Goal: Contribute content: Contribute content

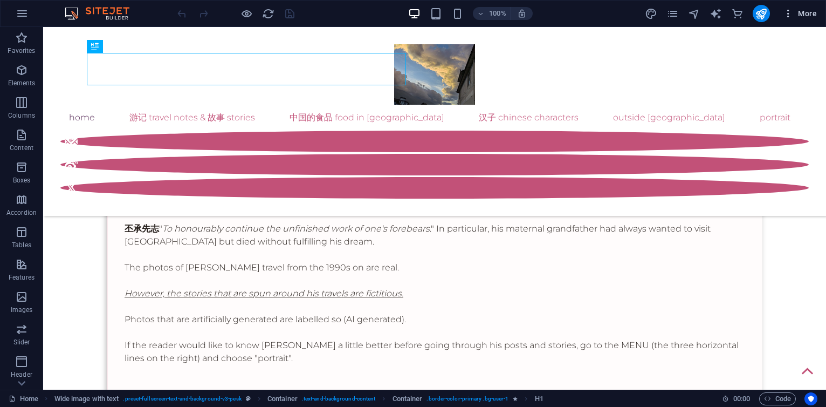
click at [812, 16] on span "More" at bounding box center [800, 13] width 34 height 11
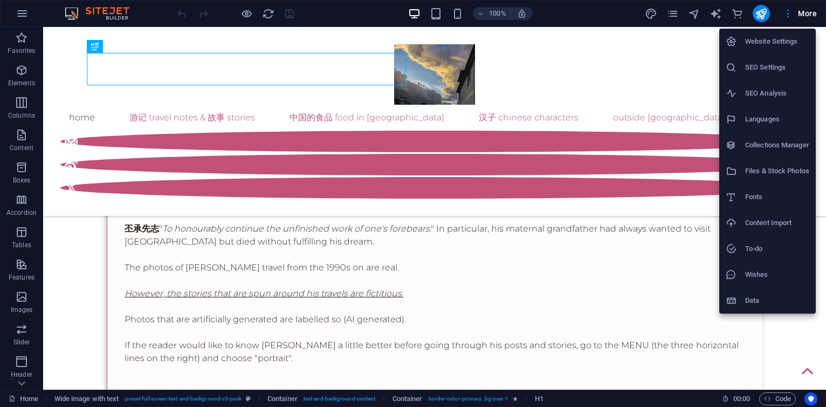
click at [782, 145] on h6 "Collections Manager" at bounding box center [777, 145] width 64 height 13
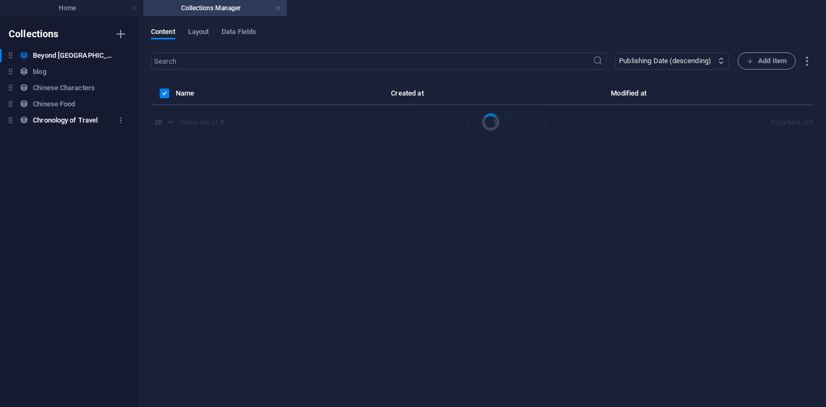
click at [43, 114] on h6 "Chronology of Travel" at bounding box center [65, 120] width 65 height 13
select select "columns.publishing_date_DESC"
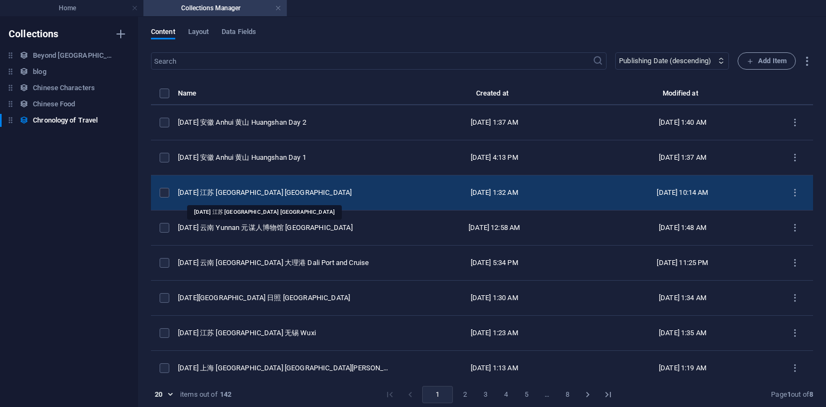
click at [307, 188] on div "[DATE] 江苏 [GEOGRAPHIC_DATA] [GEOGRAPHIC_DATA]" at bounding box center [285, 193] width 214 height 10
select select "2025"
select select "Travel"
select select "[PERSON_NAME]"
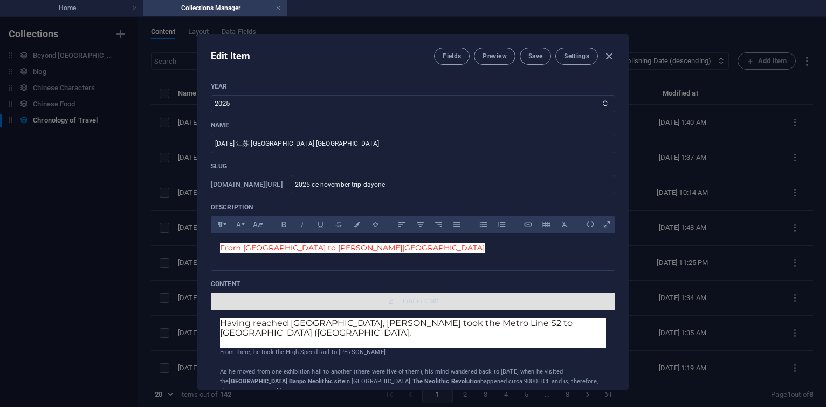
click at [423, 300] on span "Edit in CMS" at bounding box center [421, 301] width 36 height 9
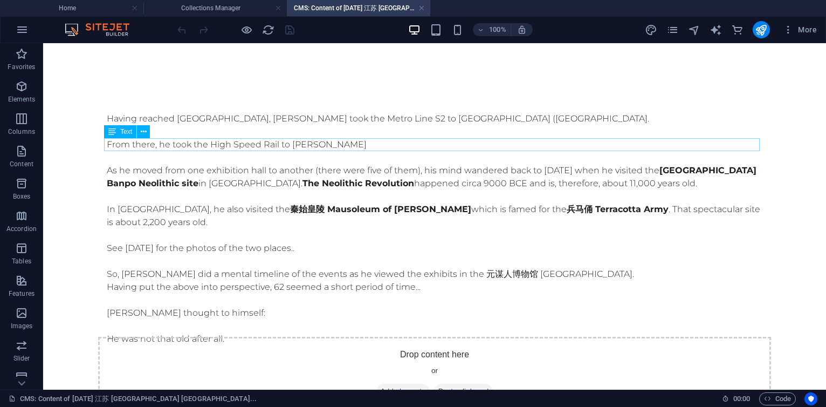
click at [366, 145] on div "From there, he took the High Speed Rail to [PERSON_NAME]" at bounding box center [435, 144] width 656 height 13
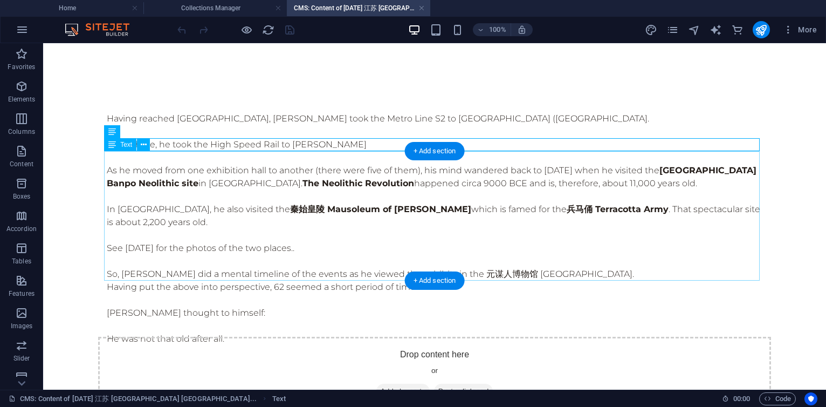
click at [263, 242] on div "As he moved from one exhibition hall to another (there were five of them), his …" at bounding box center [435, 215] width 656 height 129
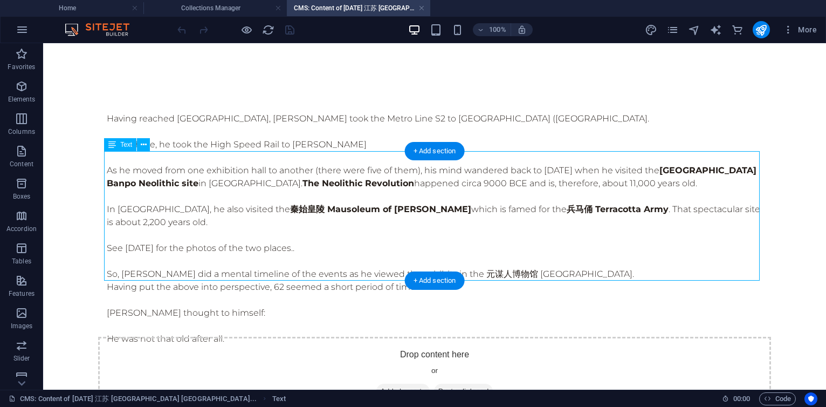
click at [263, 242] on div "As he moved from one exhibition hall to another (there were five of them), his …" at bounding box center [435, 215] width 656 height 129
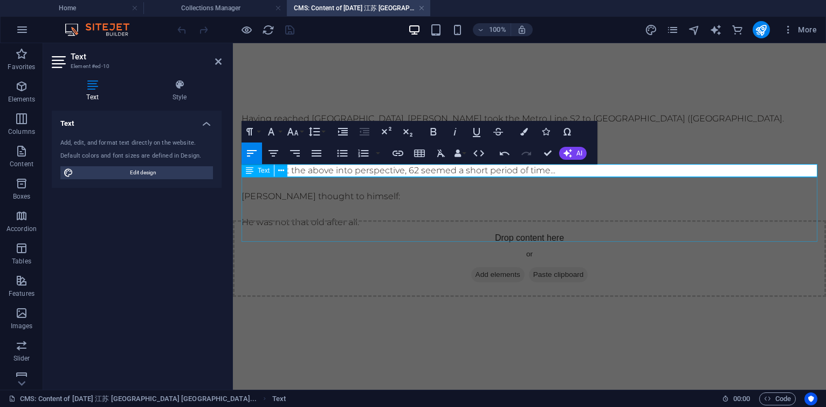
click at [399, 215] on div "Having put the above into perspective, 62 seemed a short period of time... [PER…" at bounding box center [530, 196] width 576 height 65
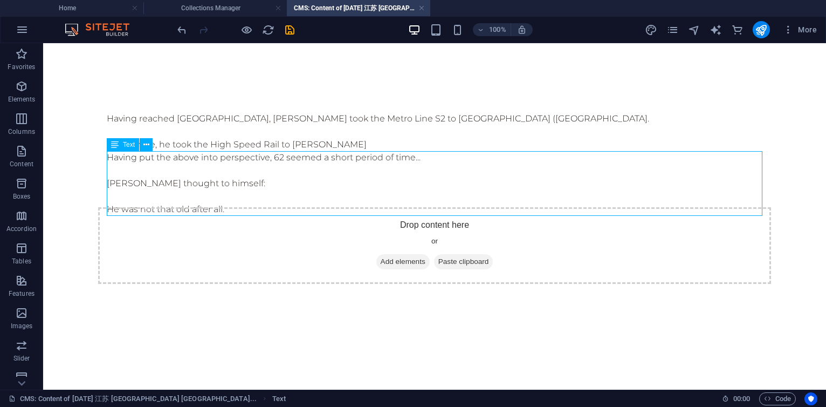
click at [399, 215] on div "Having put the above into perspective, 62 seemed a short period of time... [PER…" at bounding box center [435, 183] width 656 height 65
click at [344, 180] on div "Having put the above into perspective, 62 seemed a short period of time... [PER…" at bounding box center [435, 183] width 656 height 65
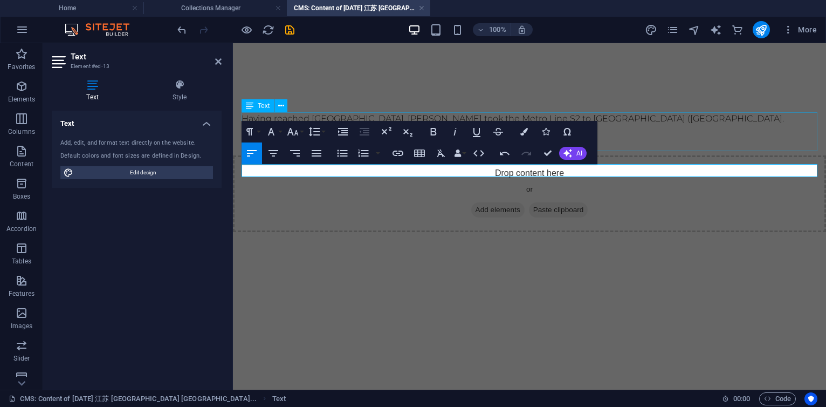
click at [664, 138] on div "Having reached [GEOGRAPHIC_DATA], [PERSON_NAME] took the Metro Line S2 to [GEOG…" at bounding box center [530, 125] width 576 height 26
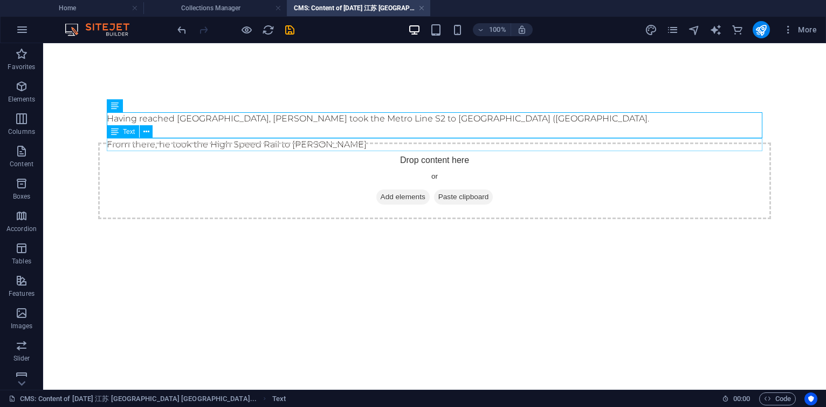
click at [363, 142] on div "From there, he took the High Speed Rail to [PERSON_NAME]" at bounding box center [435, 144] width 656 height 13
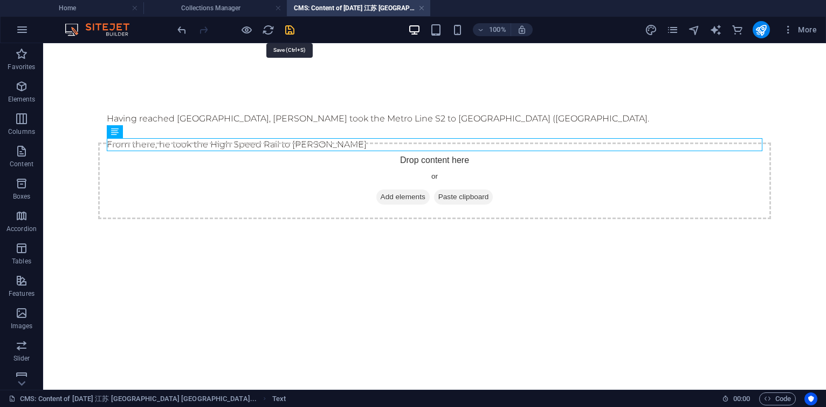
click at [289, 28] on icon "save" at bounding box center [290, 30] width 12 height 12
click at [387, 143] on div "From there, he took the High Speed Rail to [PERSON_NAME]" at bounding box center [435, 144] width 656 height 13
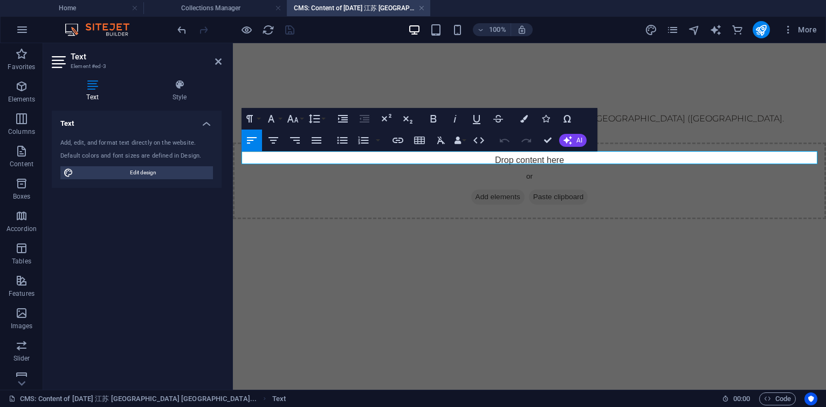
click at [537, 151] on p "From there, he took the High Speed Rail to [PERSON_NAME]" at bounding box center [530, 144] width 576 height 13
click at [671, 121] on div "Having reached [GEOGRAPHIC_DATA], [PERSON_NAME] took the Metro Line S2 to [GEOG…" at bounding box center [530, 125] width 576 height 26
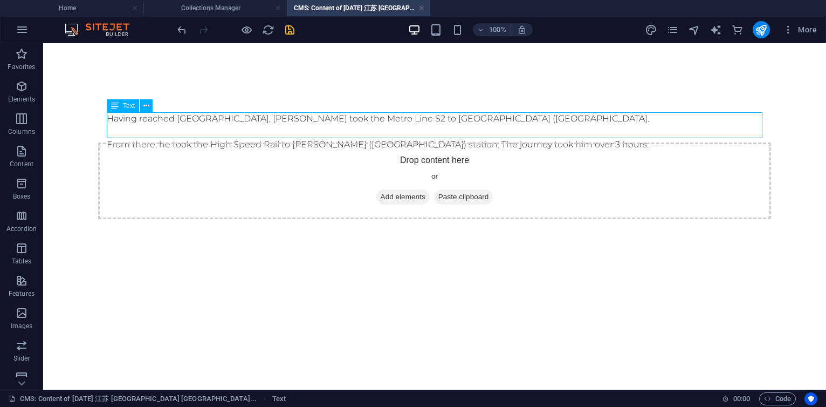
click at [520, 119] on div "Having reached [GEOGRAPHIC_DATA], [PERSON_NAME] took the Metro Line S2 to [GEOG…" at bounding box center [435, 125] width 656 height 26
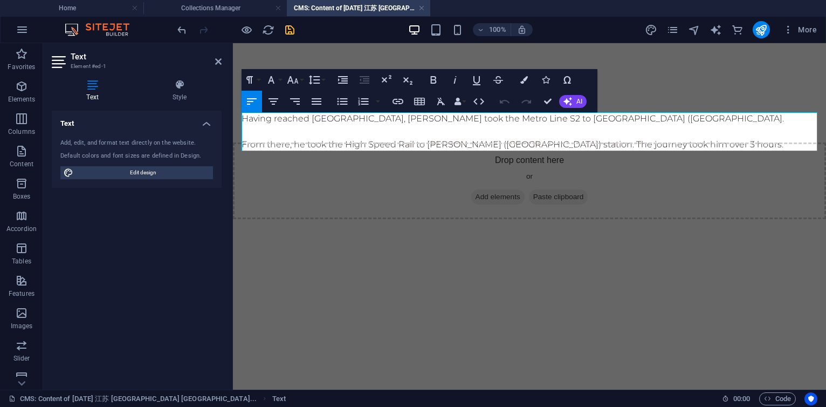
click at [386, 125] on p "Having reached [GEOGRAPHIC_DATA], [PERSON_NAME] took the Metro Line S2 to [GEOG…" at bounding box center [530, 118] width 576 height 13
click at [292, 31] on icon "save" at bounding box center [290, 30] width 12 height 12
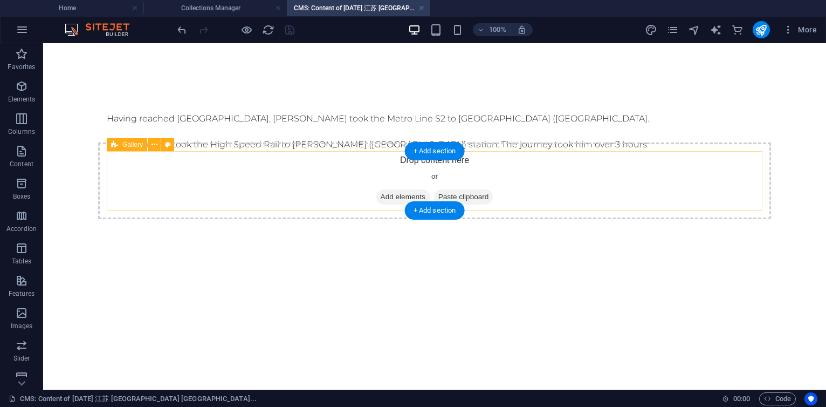
click at [730, 200] on div "Drop content here or Add elements Paste clipboard" at bounding box center [434, 180] width 673 height 77
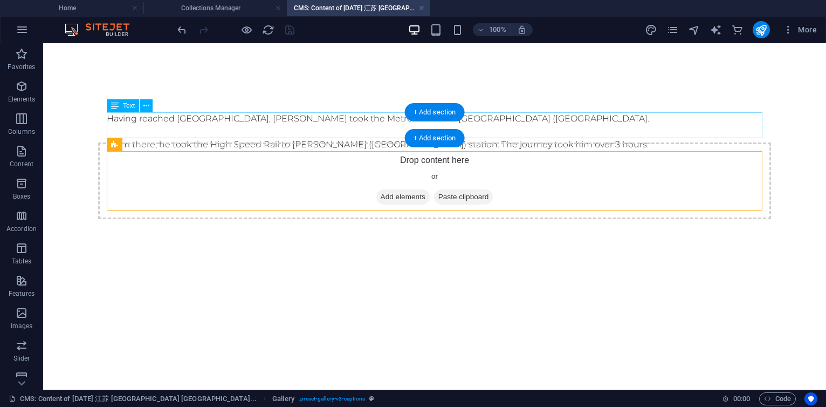
click at [292, 119] on div "Having reached [GEOGRAPHIC_DATA], [PERSON_NAME] took the Metro Line S2 to [GEOG…" at bounding box center [435, 125] width 656 height 26
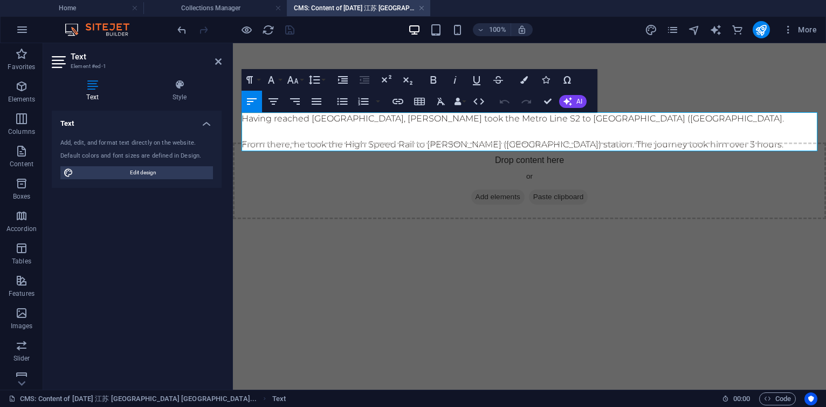
click at [553, 124] on p "Having reached [GEOGRAPHIC_DATA], [PERSON_NAME] took the Metro Line S2 to [GEOG…" at bounding box center [530, 118] width 576 height 13
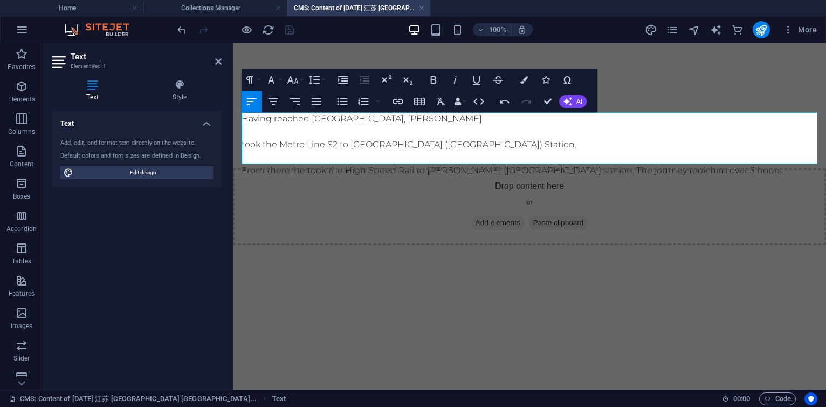
click at [310, 119] on p "Having reached [GEOGRAPHIC_DATA], [PERSON_NAME]" at bounding box center [530, 118] width 576 height 13
click at [697, 115] on p "Having cleared Immigrations at [GEOGRAPHIC_DATA], [PERSON_NAME]" at bounding box center [530, 118] width 576 height 13
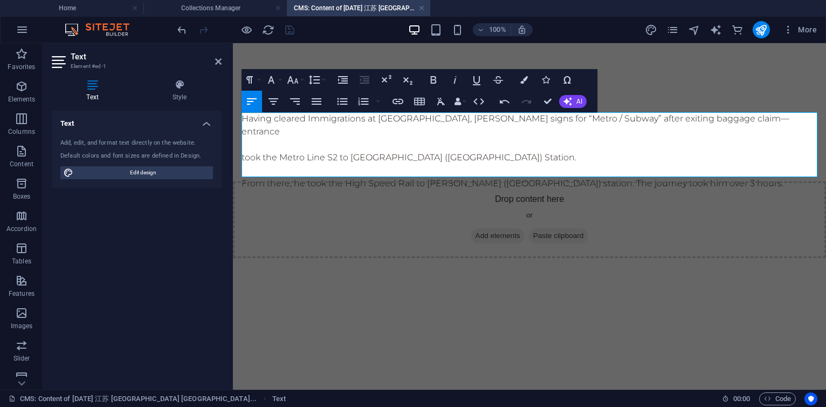
scroll to position [317, 4]
click at [690, 119] on p "Having cleared Immigrations at [GEOGRAPHIC_DATA], [PERSON_NAME] signs for “Metr…" at bounding box center [530, 125] width 576 height 26
click at [469, 130] on p "Having cleared Immigrations at [GEOGRAPHIC_DATA], [PERSON_NAME] looked for sign…" at bounding box center [530, 125] width 576 height 26
drag, startPoint x: 282, startPoint y: 134, endPoint x: 342, endPoint y: 133, distance: 60.4
click at [342, 133] on p "Having cleared Immigrations at [GEOGRAPHIC_DATA], [PERSON_NAME] looked for sign…" at bounding box center [530, 125] width 576 height 26
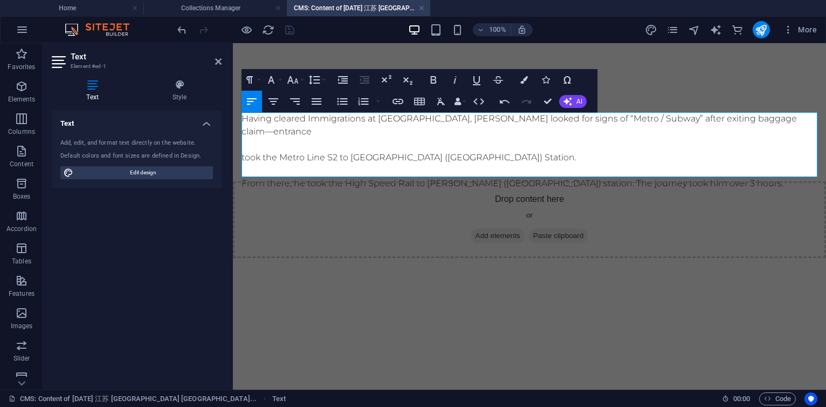
click at [342, 133] on p "Having cleared Immigrations at [GEOGRAPHIC_DATA], [PERSON_NAME] looked for sign…" at bounding box center [530, 125] width 576 height 26
click at [406, 133] on p "Having cleared Immigrations at [GEOGRAPHIC_DATA], [PERSON_NAME] looked for sign…" at bounding box center [530, 125] width 576 height 26
click at [366, 119] on p "Having cleared Immigrations at [GEOGRAPHIC_DATA], [PERSON_NAME] looked for sign…" at bounding box center [530, 125] width 576 height 26
drag, startPoint x: 407, startPoint y: 132, endPoint x: 469, endPoint y: 132, distance: 62.6
click at [469, 132] on p "Having cleared Immigrations and exited the at [GEOGRAPHIC_DATA], [PERSON_NAME] …" at bounding box center [530, 125] width 576 height 26
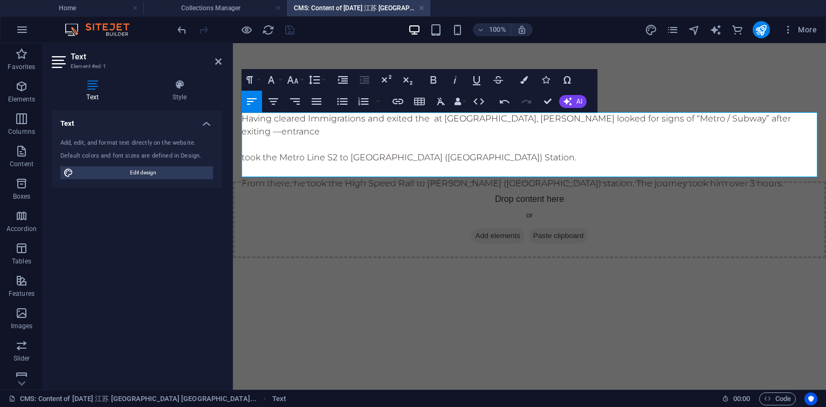
click at [430, 114] on p "Having cleared Immigrations and exited the at [GEOGRAPHIC_DATA], [PERSON_NAME] …" at bounding box center [530, 125] width 576 height 26
drag, startPoint x: 452, startPoint y: 134, endPoint x: 593, endPoint y: 133, distance: 140.2
click at [593, 133] on p "Having cleared Immigrations and exited the baggage claim area of the [GEOGRAPHI…" at bounding box center [530, 125] width 576 height 26
click at [344, 157] on p "took the Metro Line S2 to [GEOGRAPHIC_DATA] ([GEOGRAPHIC_DATA]) Station." at bounding box center [530, 157] width 576 height 13
click at [280, 155] on p "took the Metro Line S1 to [GEOGRAPHIC_DATA] ([GEOGRAPHIC_DATA]) Station." at bounding box center [530, 157] width 576 height 13
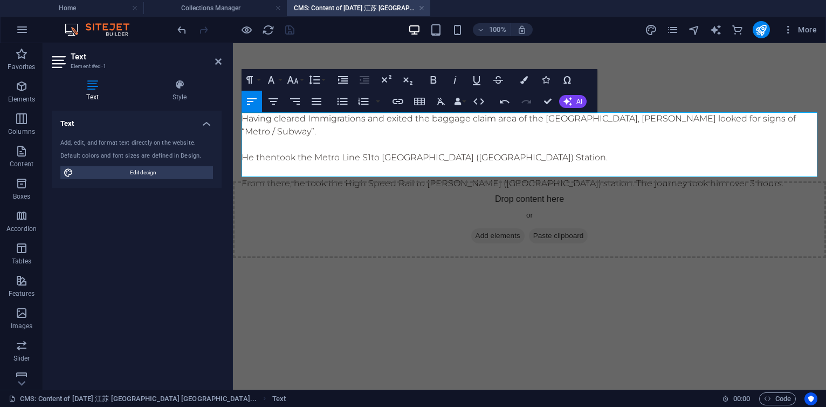
click at [544, 156] on p "He then took the Metro Line S1 to [GEOGRAPHIC_DATA] ([GEOGRAPHIC_DATA]) Station." at bounding box center [530, 157] width 576 height 13
click at [478, 182] on div "From there, he took the High Speed Rail to [PERSON_NAME] ([GEOGRAPHIC_DATA]) st…" at bounding box center [530, 183] width 576 height 13
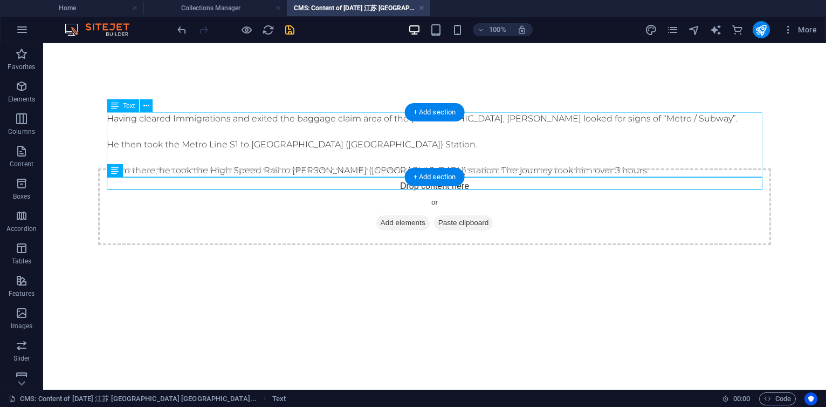
click at [450, 149] on div "Having cleared Immigrations and exited the baggage claim area of the [GEOGRAPHI…" at bounding box center [435, 138] width 656 height 52
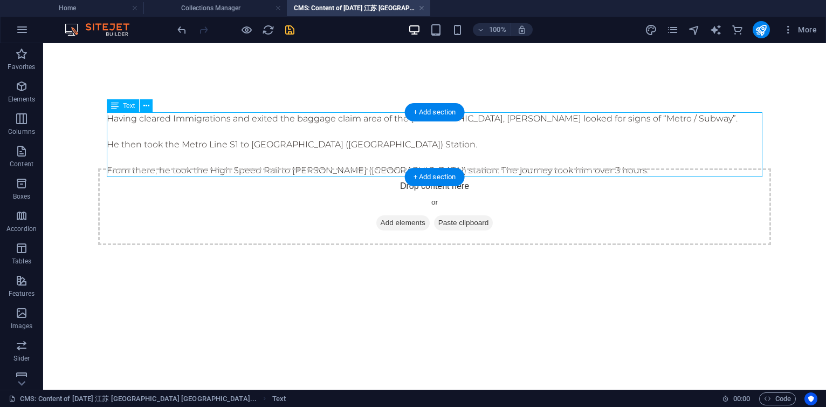
click at [431, 154] on div "Having cleared Immigrations and exited the baggage claim area of the [GEOGRAPHI…" at bounding box center [435, 138] width 656 height 52
click at [426, 176] on div "+ Add section" at bounding box center [435, 177] width 60 height 18
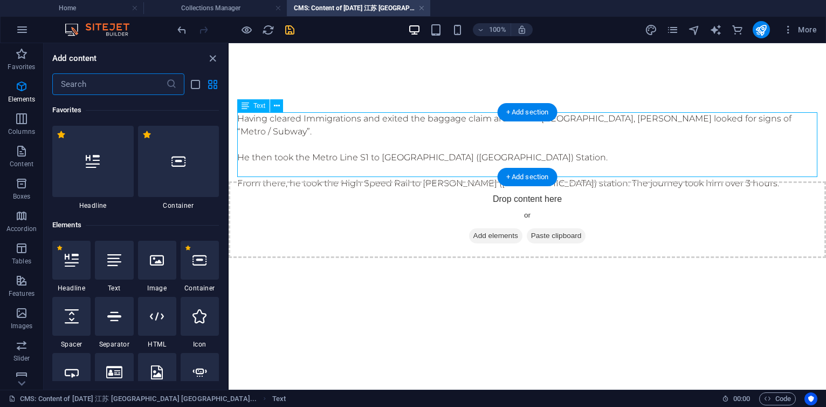
scroll to position [1886, 0]
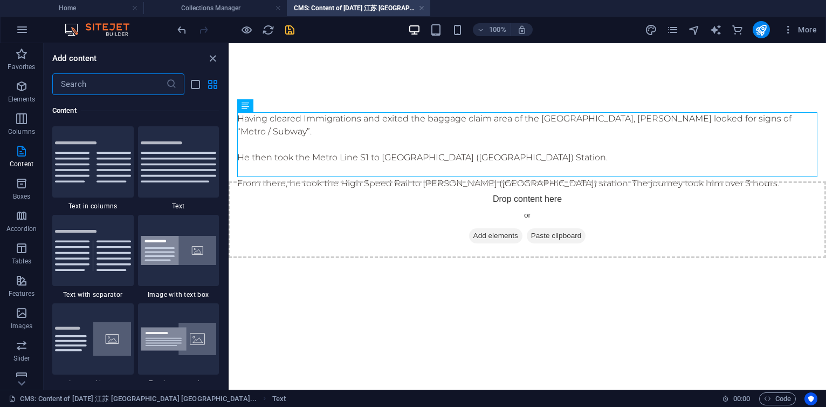
type input "i"
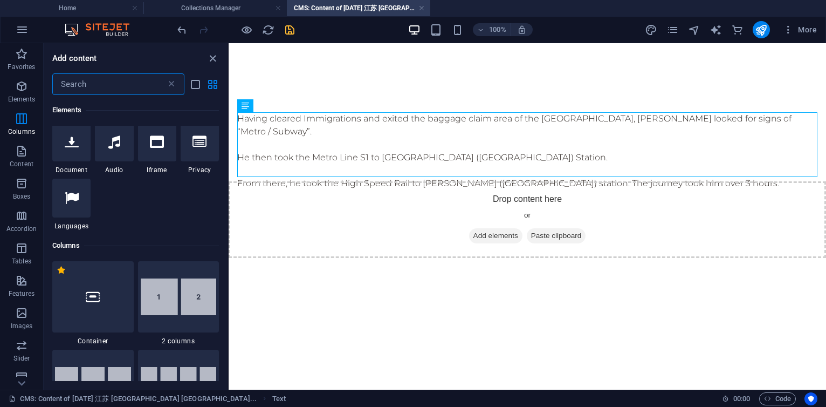
scroll to position [171, 0]
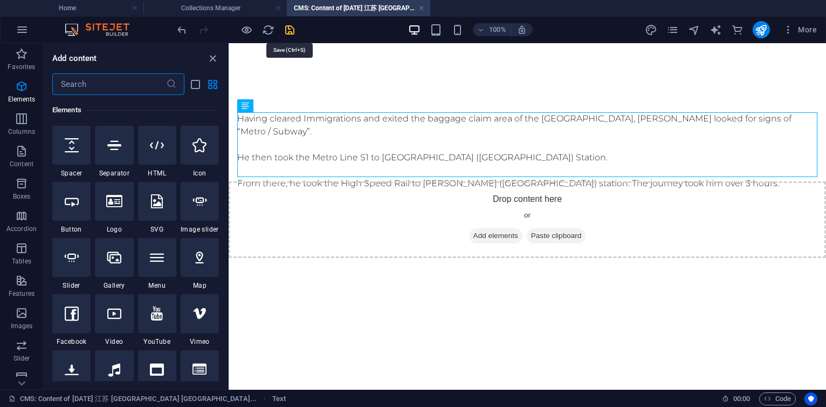
click at [289, 30] on icon "save" at bounding box center [290, 30] width 12 height 12
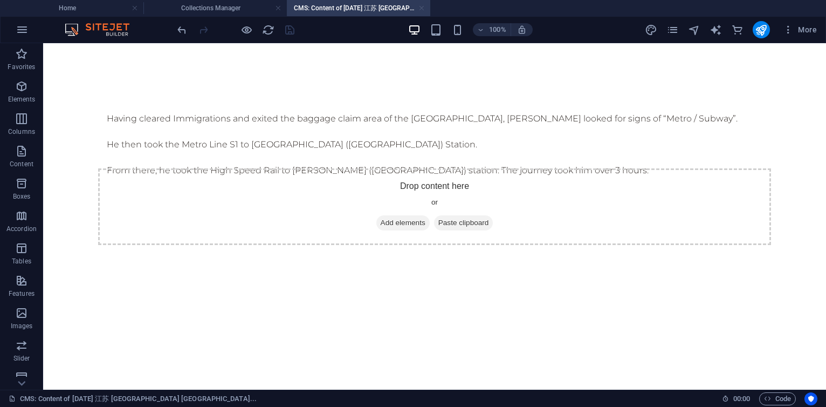
click at [424, 11] on link at bounding box center [421, 8] width 6 height 10
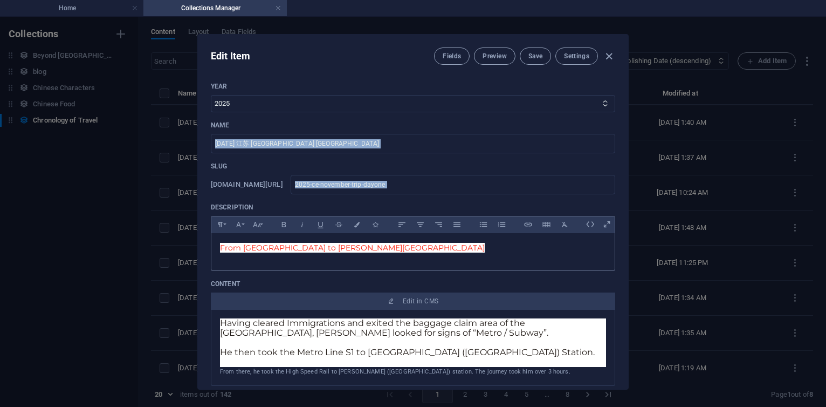
drag, startPoint x: 454, startPoint y: 126, endPoint x: 424, endPoint y: 237, distance: 115.0
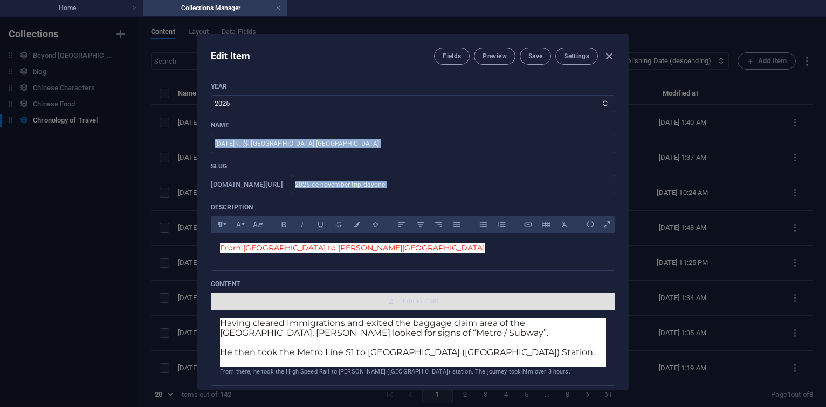
click at [413, 298] on span "Edit in CMS" at bounding box center [421, 301] width 36 height 9
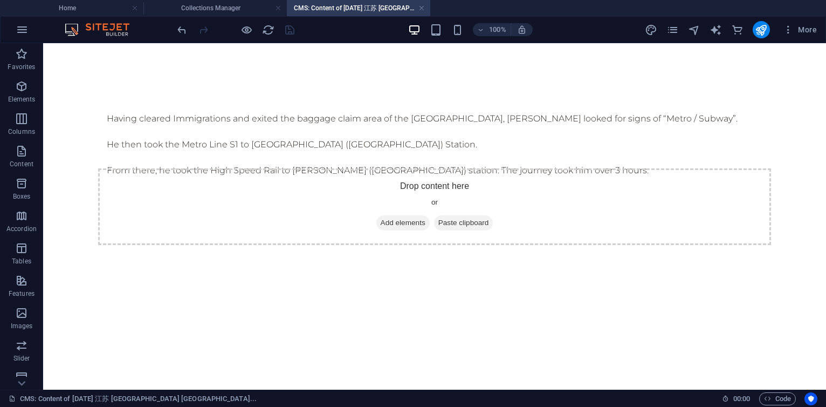
scroll to position [0, 0]
click at [423, 9] on link at bounding box center [421, 8] width 6 height 10
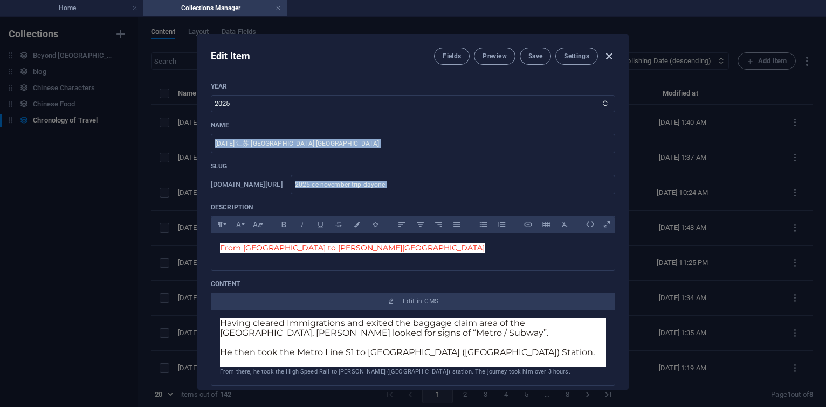
click at [613, 58] on icon "button" at bounding box center [609, 56] width 12 height 12
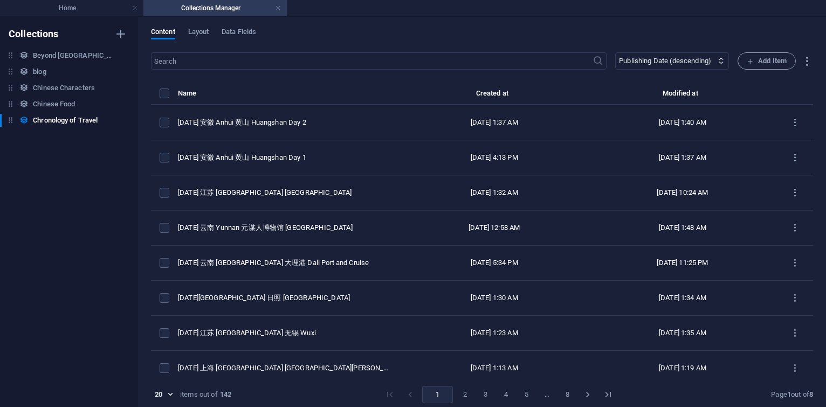
type input "[DATE]"
type input "2025-ce-november-trip-dayone"
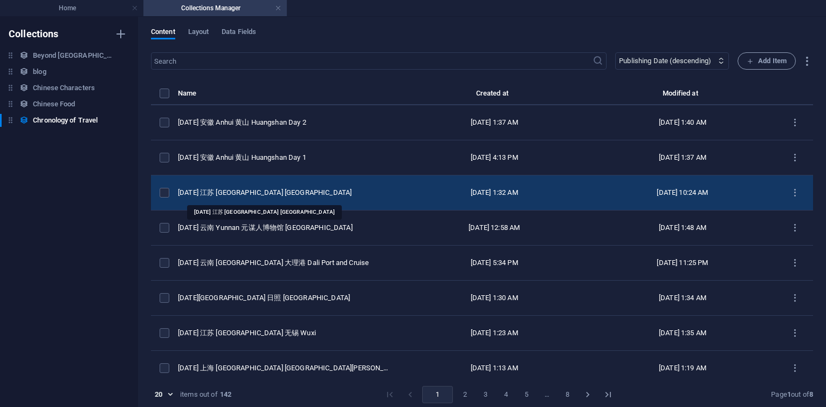
click at [277, 190] on div "[DATE] 江苏 [GEOGRAPHIC_DATA] [GEOGRAPHIC_DATA]" at bounding box center [285, 193] width 214 height 10
select select "2025"
select select "Travel"
select select "[PERSON_NAME]"
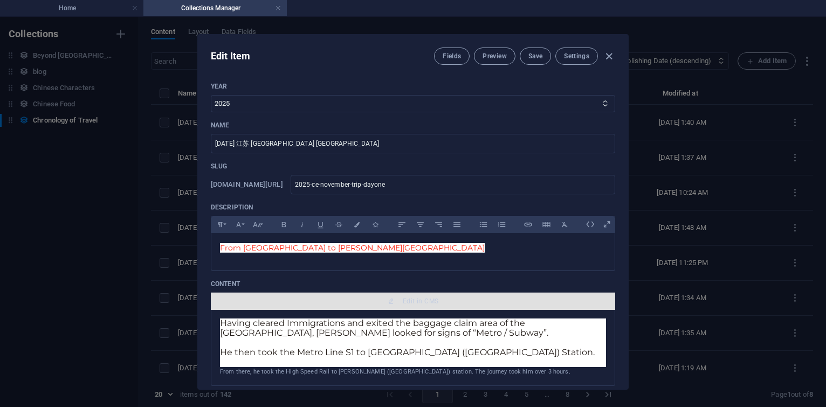
click at [409, 300] on span "Edit in CMS" at bounding box center [421, 301] width 36 height 9
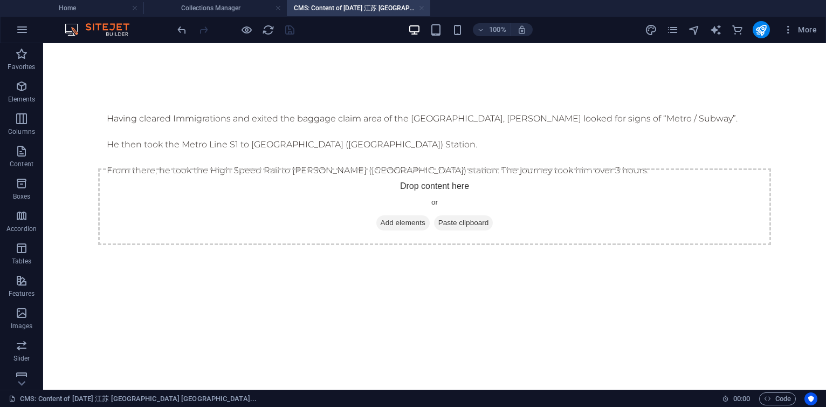
click at [422, 9] on link at bounding box center [421, 8] width 6 height 10
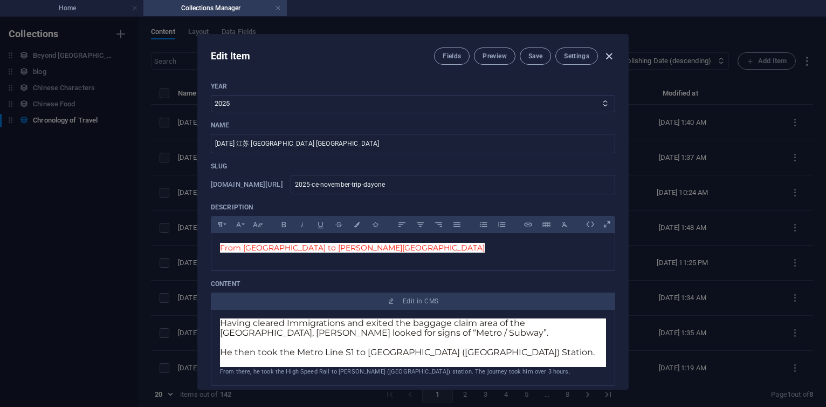
click at [606, 52] on icon "button" at bounding box center [609, 56] width 12 height 12
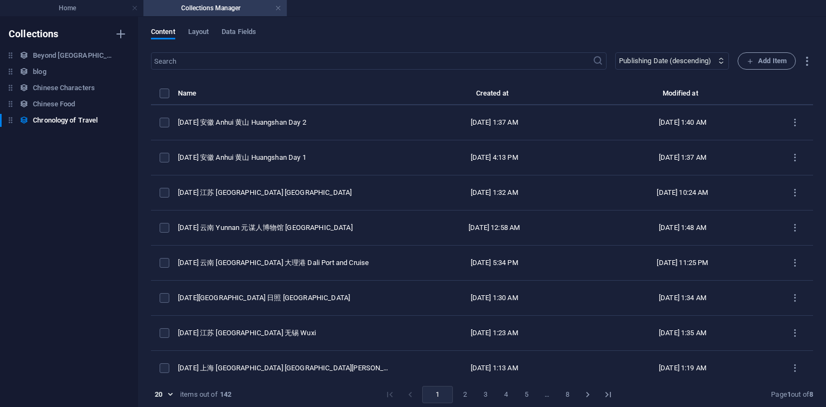
type input "[DATE]"
type input "2025-ce-november-trip-dayone"
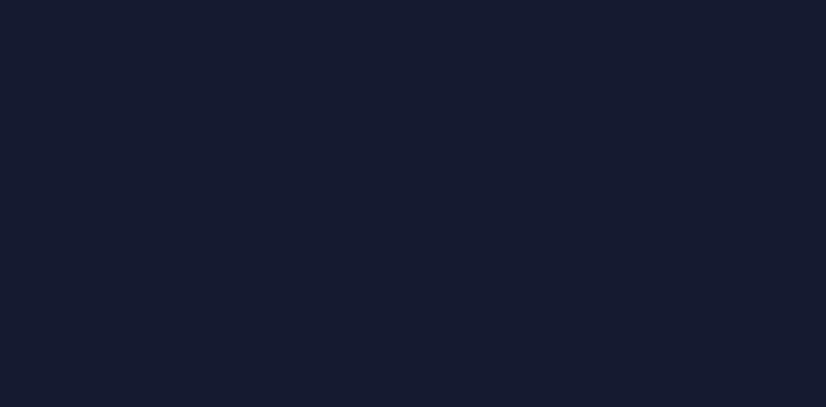
click at [484, 242] on div at bounding box center [413, 203] width 826 height 407
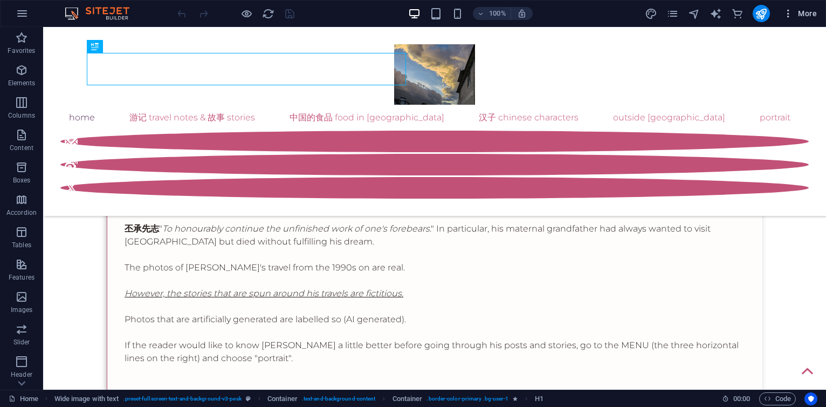
click at [802, 14] on span "More" at bounding box center [800, 13] width 34 height 11
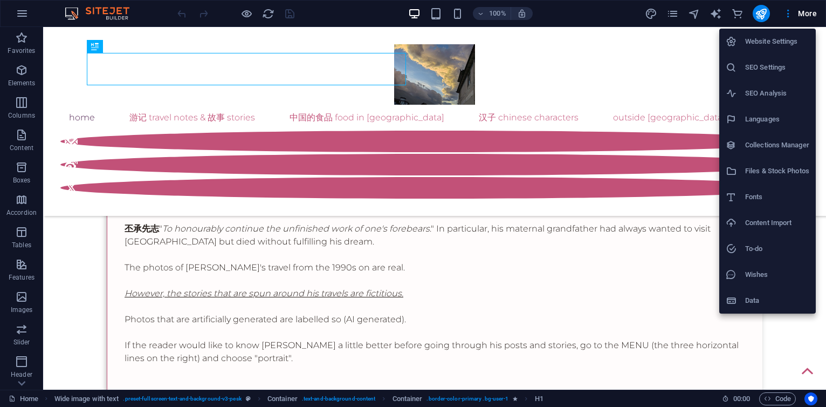
click at [775, 149] on h6 "Collections Manager" at bounding box center [777, 145] width 64 height 13
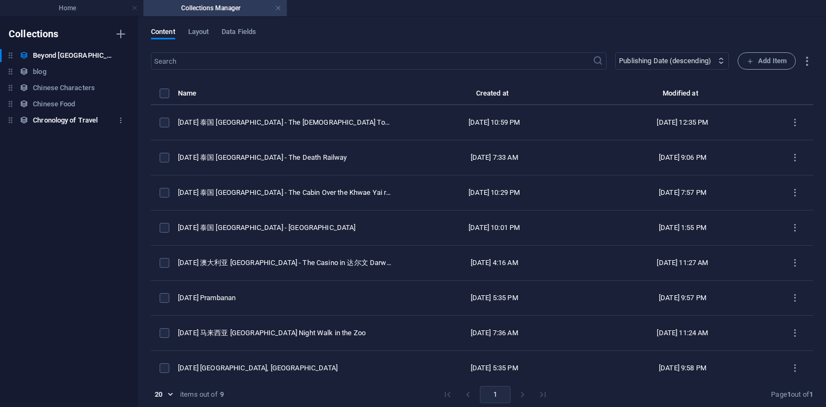
click at [67, 117] on h6 "Chronology of Travel" at bounding box center [65, 120] width 65 height 13
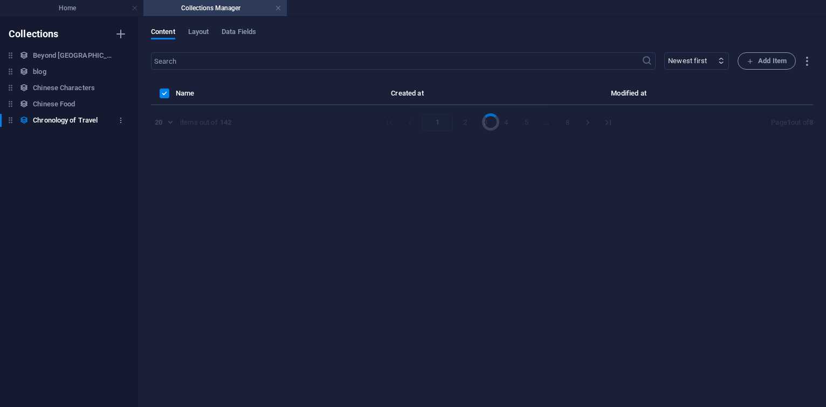
select select "columns.publishing_date_DESC"
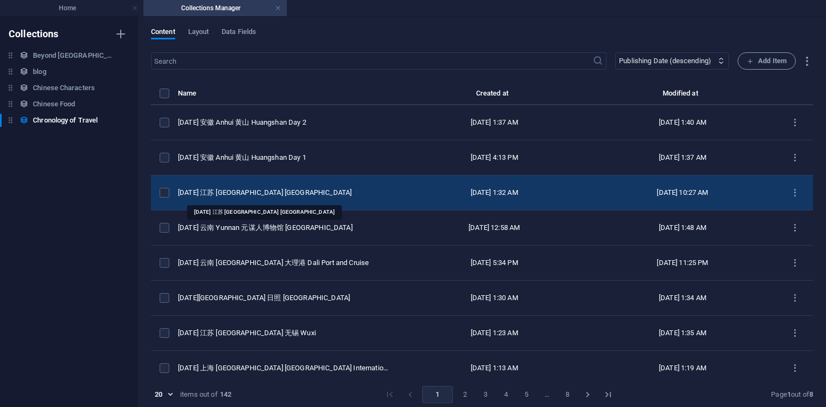
click at [258, 191] on div "[DATE] 江苏 [GEOGRAPHIC_DATA] [GEOGRAPHIC_DATA]" at bounding box center [285, 193] width 214 height 10
select select "2025"
select select "Travel"
select select "[PERSON_NAME]"
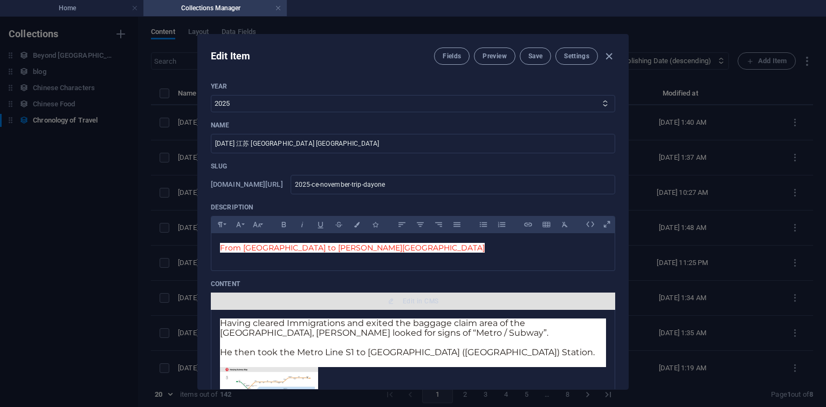
click at [433, 304] on span "Edit in CMS" at bounding box center [421, 301] width 36 height 9
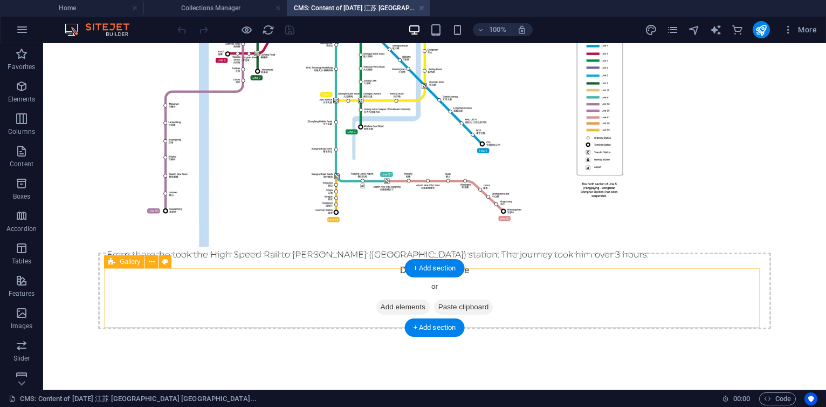
scroll to position [535, 0]
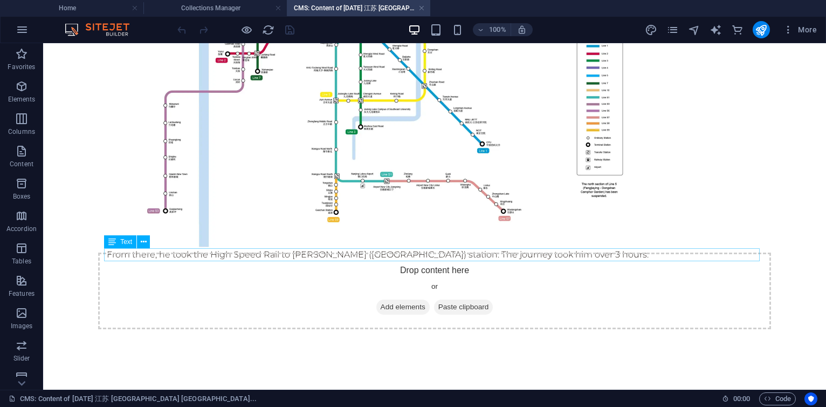
click at [627, 252] on div "From there, he took the High Speed Rail to [PERSON_NAME] ([GEOGRAPHIC_DATA]) st…" at bounding box center [435, 254] width 656 height 13
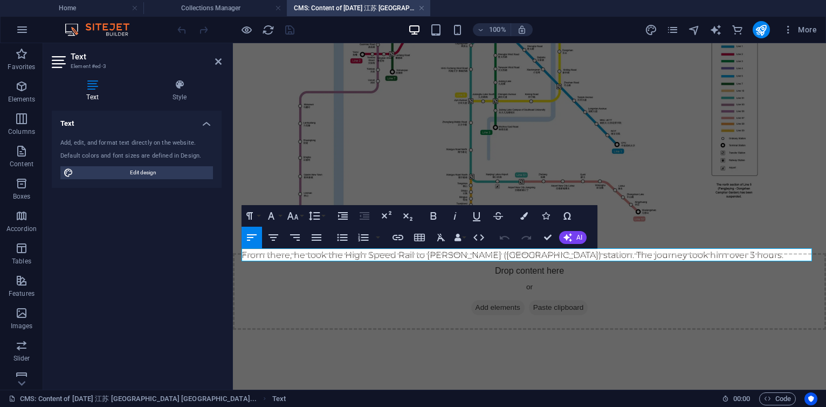
click at [768, 255] on p "From there, he took the High Speed Rail to [PERSON_NAME] ([GEOGRAPHIC_DATA]) st…" at bounding box center [530, 255] width 576 height 13
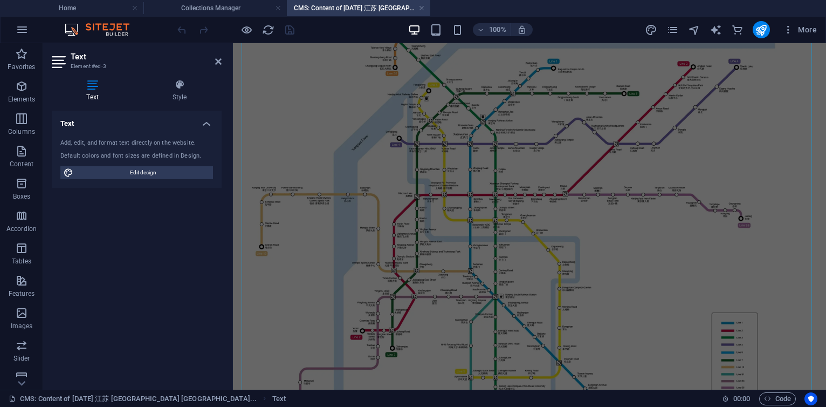
scroll to position [518, 0]
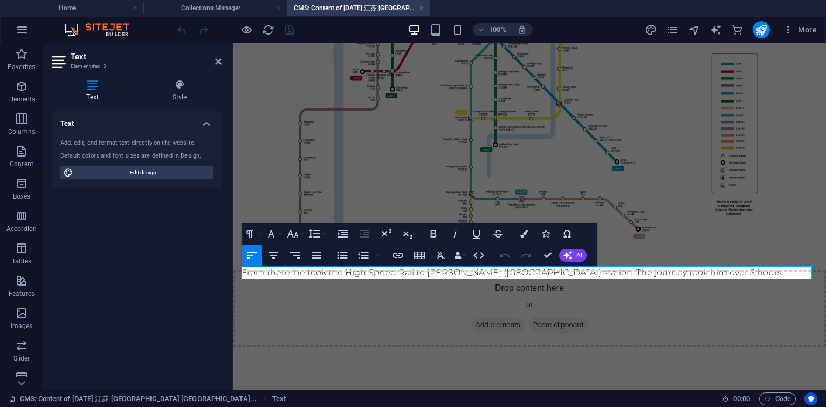
click at [405, 270] on p "From there, he took the High Speed Rail to [PERSON_NAME] ([GEOGRAPHIC_DATA]) st…" at bounding box center [530, 272] width 576 height 13
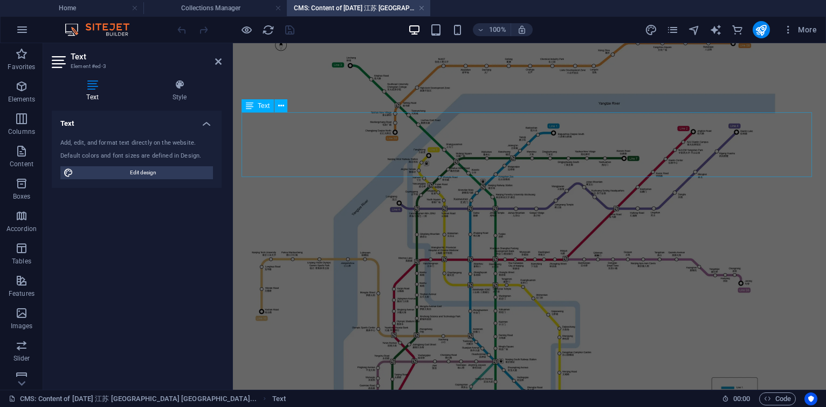
scroll to position [0, 0]
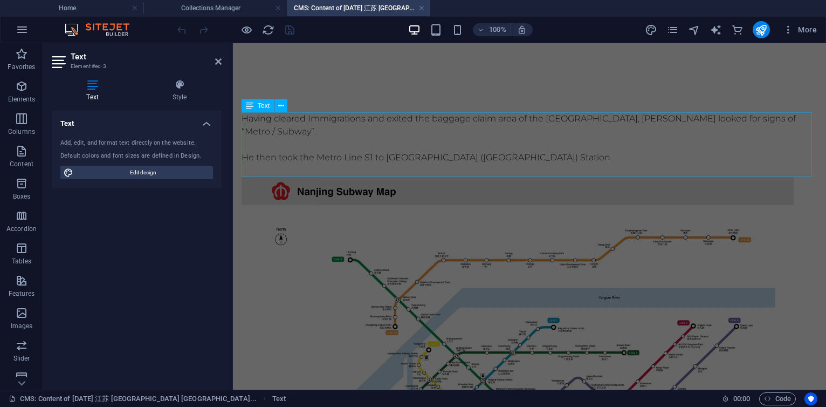
click at [523, 140] on div "Having cleared Immigrations and exited the baggage claim area of the [GEOGRAPHI…" at bounding box center [530, 144] width 576 height 65
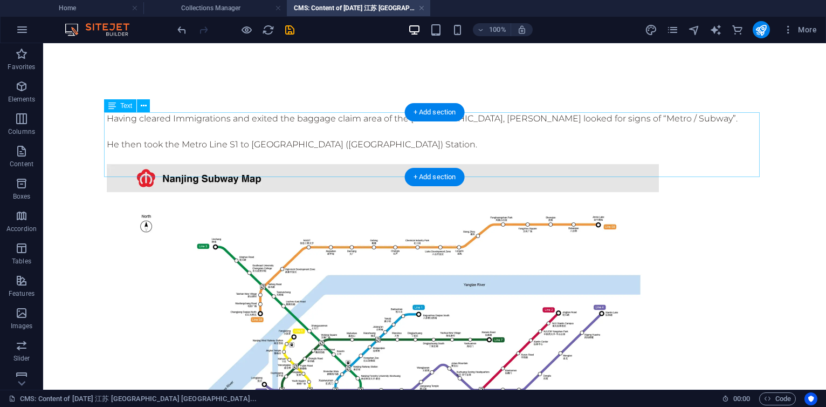
click at [282, 128] on div "Having cleared Immigrations and exited the baggage claim area of the [GEOGRAPHI…" at bounding box center [435, 138] width 656 height 52
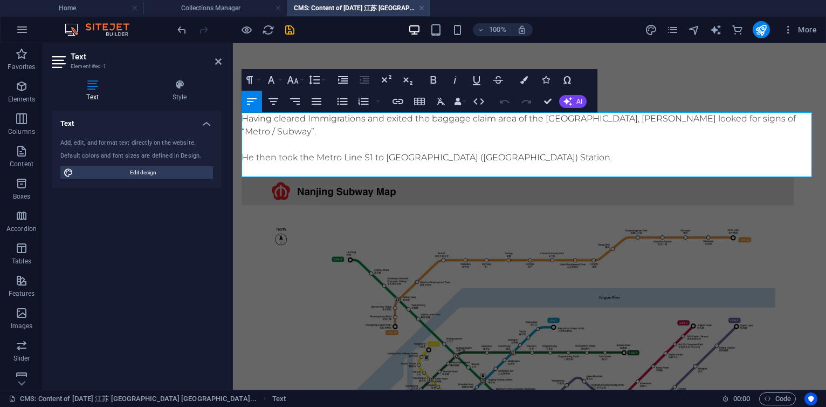
click at [498, 132] on p "Having cleared Immigrations and exited the baggage claim area of the [GEOGRAPHI…" at bounding box center [530, 125] width 576 height 26
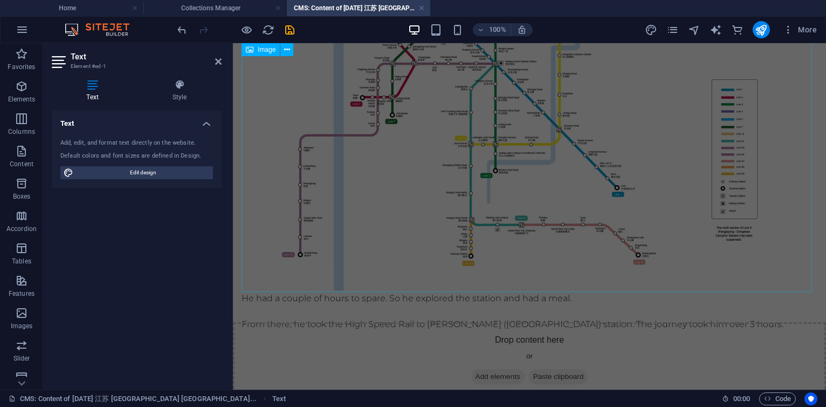
scroll to position [587, 0]
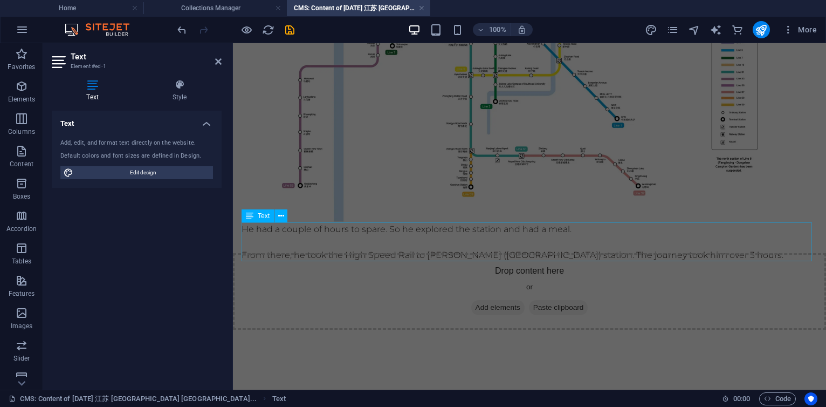
click at [325, 231] on div "He had a couple of hours to spare. So he explored the station and had a meal. F…" at bounding box center [530, 242] width 576 height 39
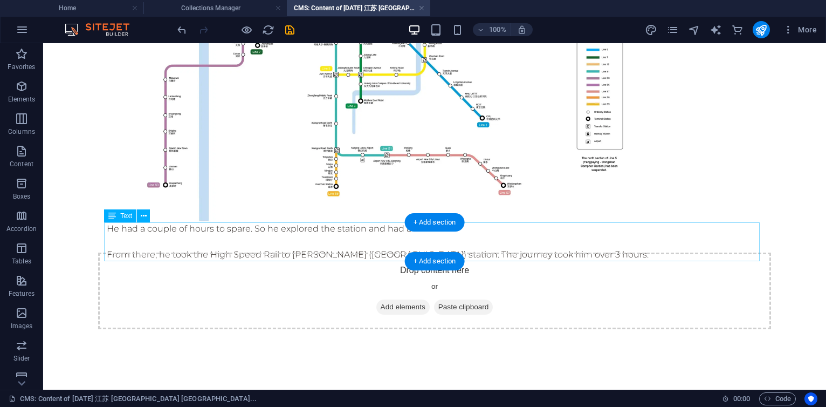
click at [241, 235] on div "He had a couple of hours to spare. So he explored the station and had a meal. F…" at bounding box center [435, 241] width 656 height 39
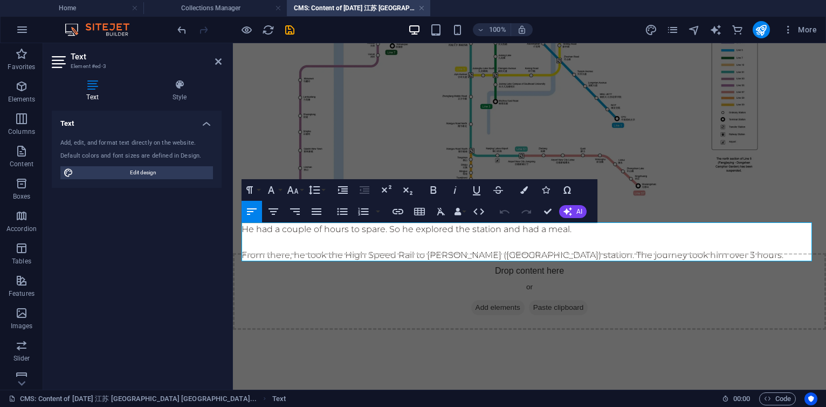
click at [603, 230] on p "He had a couple of hours to spare. So he explored the station and had a meal." at bounding box center [530, 229] width 576 height 13
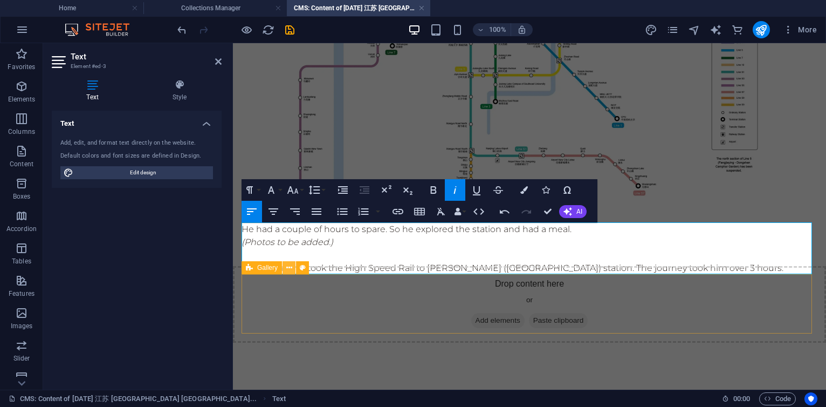
click at [292, 266] on button at bounding box center [289, 267] width 13 height 13
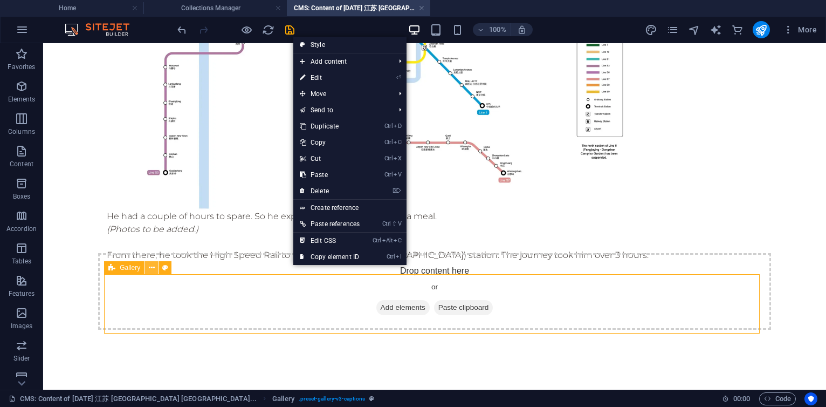
click at [147, 268] on button at bounding box center [151, 267] width 13 height 13
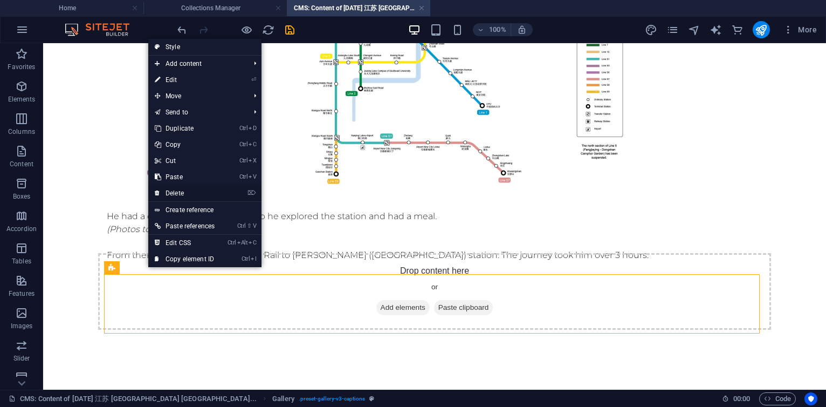
click at [177, 194] on link "⌦ Delete" at bounding box center [184, 193] width 73 height 16
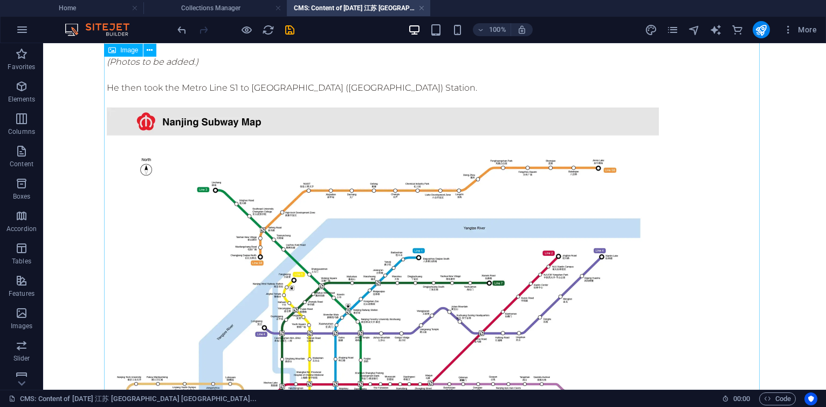
scroll to position [23, 0]
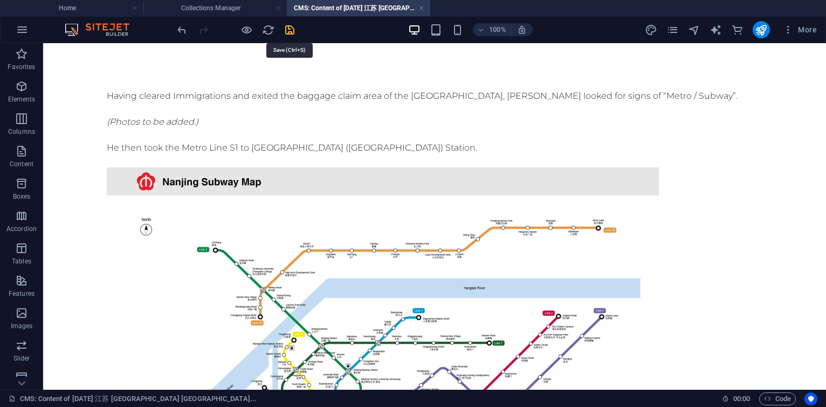
click at [290, 28] on icon "save" at bounding box center [290, 30] width 12 height 12
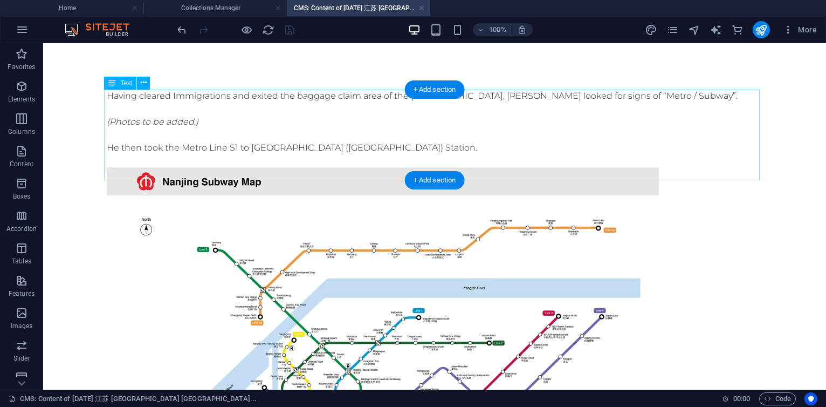
click at [215, 158] on div "Having cleared Immigrations and exited the baggage claim area of the 南京禄口国际机场 N…" at bounding box center [435, 129] width 656 height 78
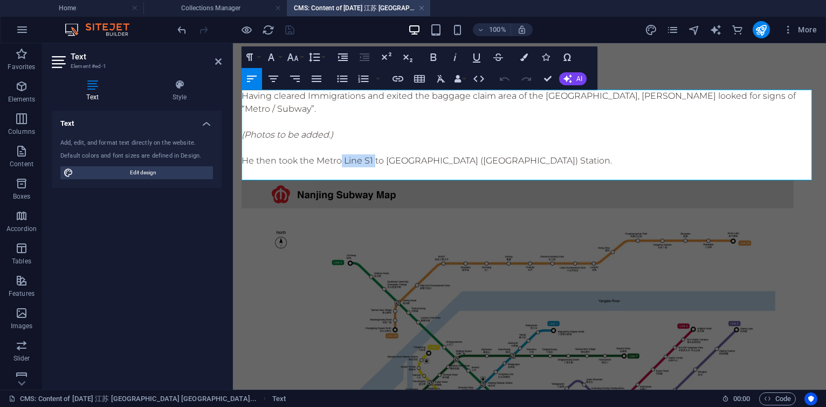
drag, startPoint x: 342, startPoint y: 160, endPoint x: 374, endPoint y: 160, distance: 31.8
click at [374, 160] on p "He then took the Metro Line S1 to [GEOGRAPHIC_DATA] ([GEOGRAPHIC_DATA]) Station." at bounding box center [530, 160] width 576 height 13
click at [480, 163] on p "He then took the Metro Line S1 to Nanjingnan (Nanjing South) Station." at bounding box center [530, 160] width 576 height 13
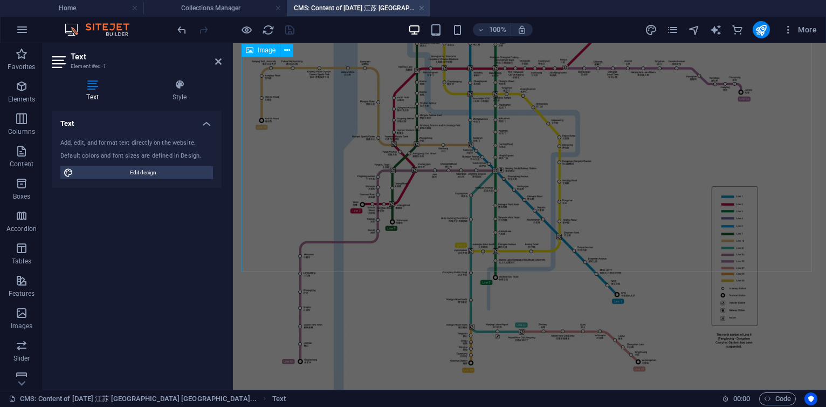
scroll to position [540, 0]
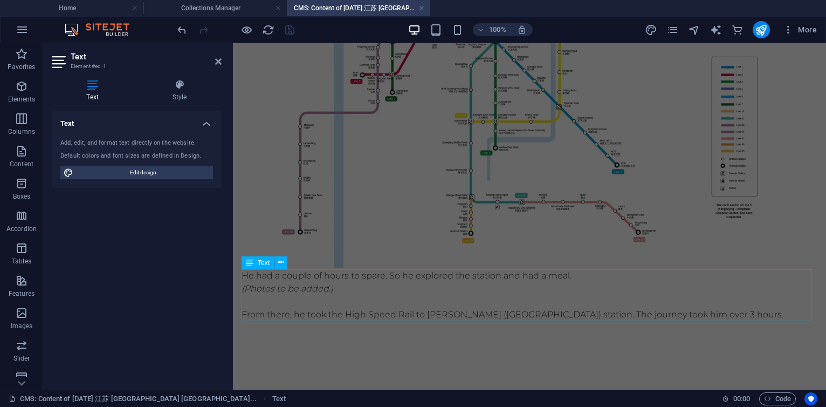
click at [359, 293] on div "He had a couple of hours to spare. So he explored the station and had a meal. (…" at bounding box center [530, 295] width 576 height 52
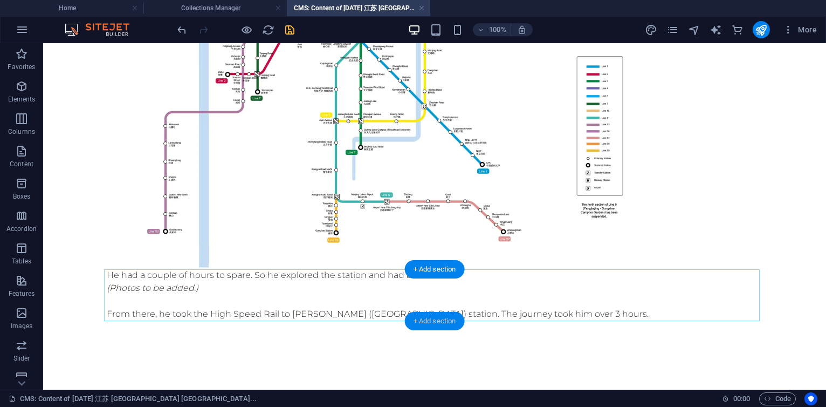
click at [429, 318] on div "+ Add section" at bounding box center [435, 321] width 60 height 18
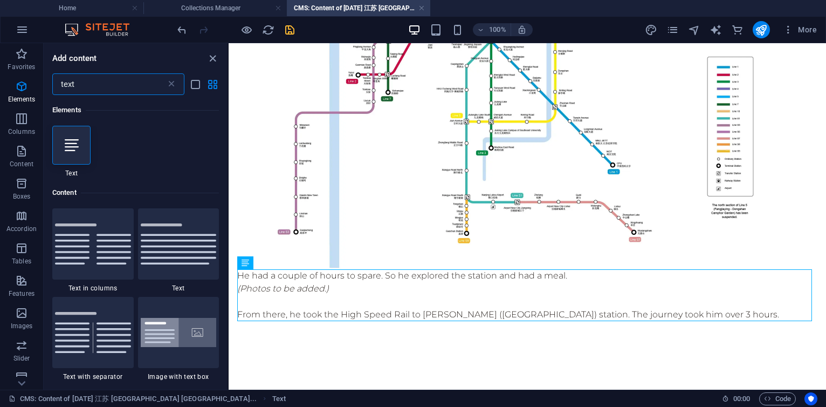
scroll to position [0, 0]
type input "text"
click at [64, 152] on div at bounding box center [71, 145] width 38 height 39
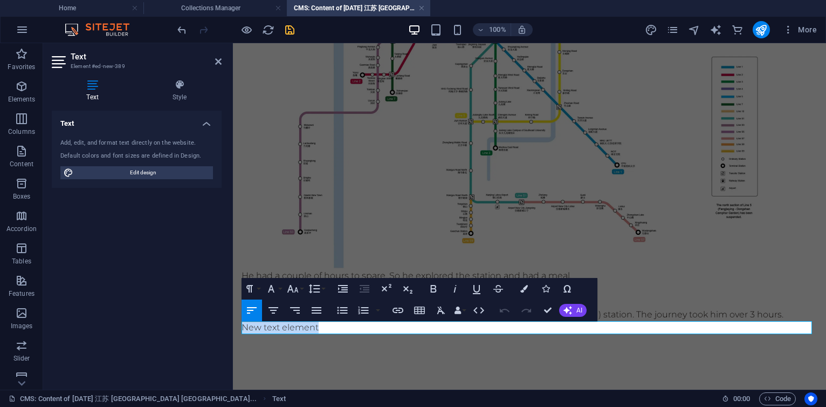
click at [383, 328] on p "New text element" at bounding box center [530, 327] width 576 height 13
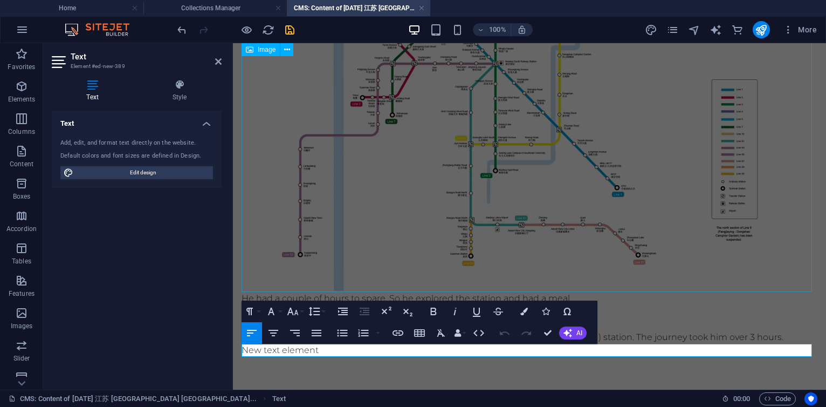
scroll to position [553, 0]
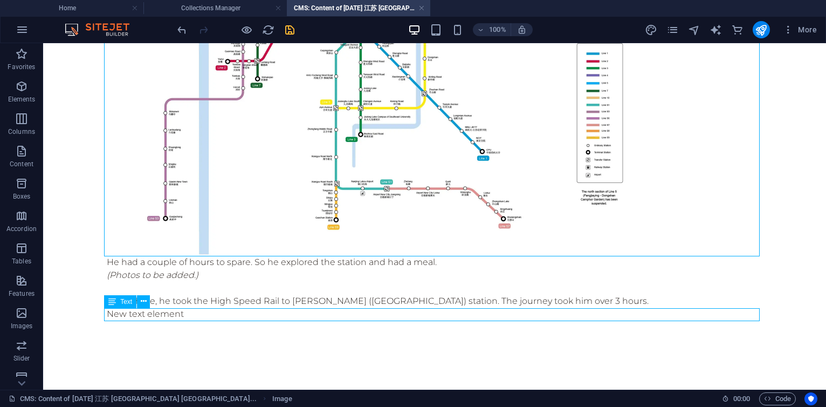
click at [242, 316] on div "New text element" at bounding box center [435, 313] width 656 height 13
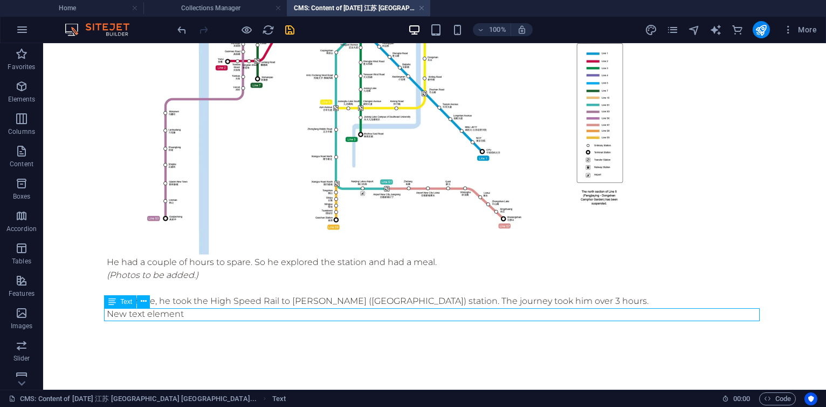
click at [210, 313] on div "New text element" at bounding box center [435, 313] width 656 height 13
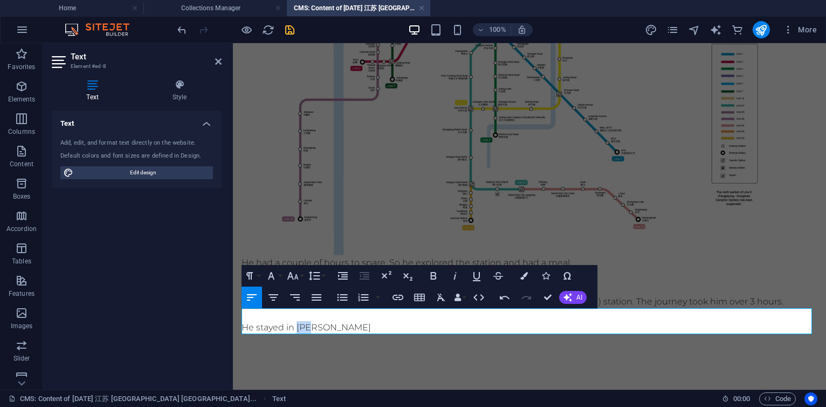
drag, startPoint x: 297, startPoint y: 331, endPoint x: 322, endPoint y: 327, distance: 25.1
click at [322, 327] on p "He stayed in 汤口真" at bounding box center [530, 327] width 576 height 13
copy p "汤口真"
click at [337, 328] on p "He stayed in 汤口真" at bounding box center [530, 327] width 576 height 13
click at [549, 324] on p "He stayed in 汤口镇 Tangkou County for 3 nights and then moved on" at bounding box center [530, 327] width 576 height 13
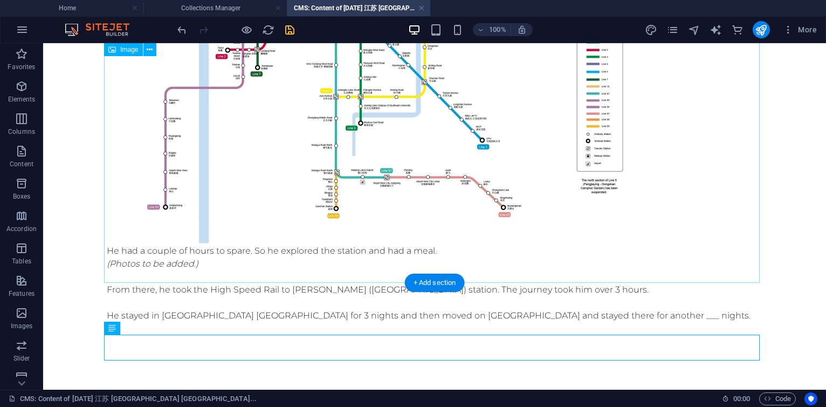
scroll to position [566, 0]
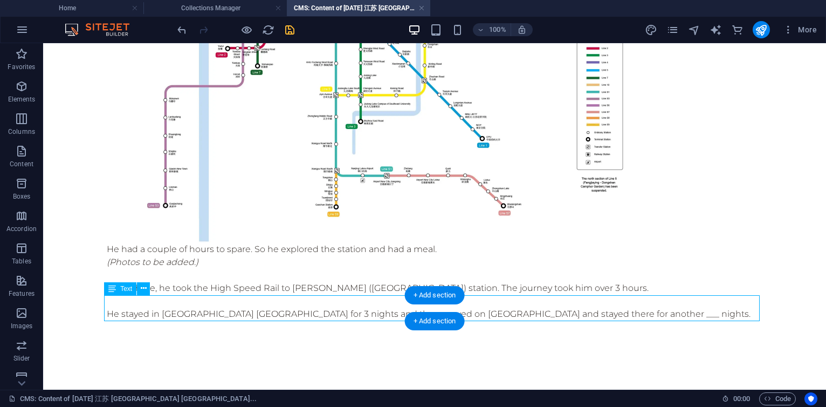
click at [614, 313] on div "He stayed in 汤口镇 Tangkou County for 3 nights and then moved on 安徽宏村 and stayed …" at bounding box center [435, 307] width 656 height 26
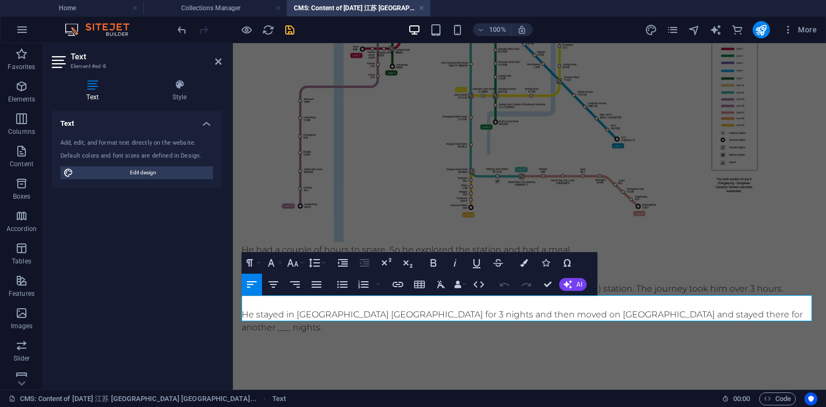
click at [765, 311] on p "He stayed in 汤口镇 Tangkou County for 3 nights and then moved on 安徽宏村 and stayed …" at bounding box center [530, 321] width 576 height 26
click at [290, 30] on icon "save" at bounding box center [290, 30] width 12 height 12
